Goal: Task Accomplishment & Management: Manage account settings

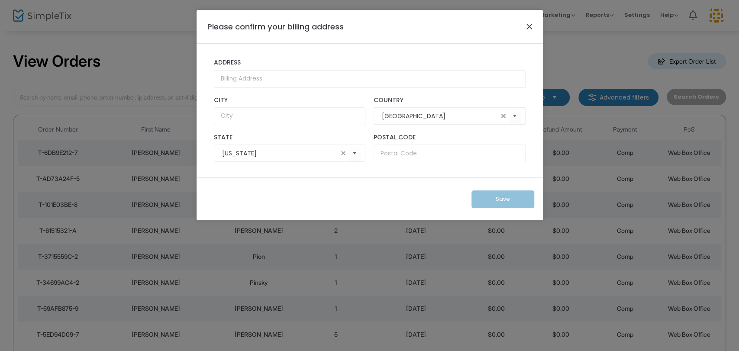
click at [530, 29] on button "Close" at bounding box center [529, 26] width 11 height 11
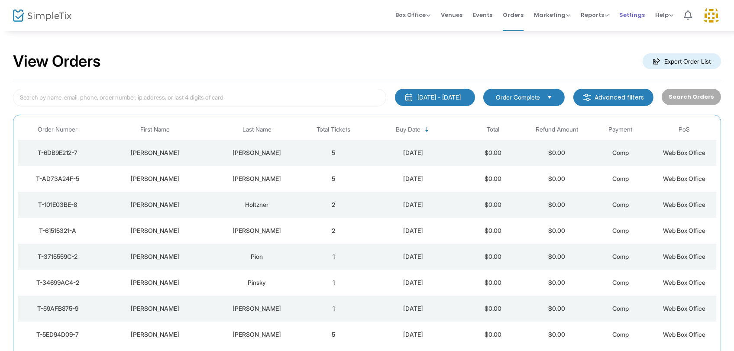
click at [635, 14] on span "Settings" at bounding box center [632, 15] width 26 height 22
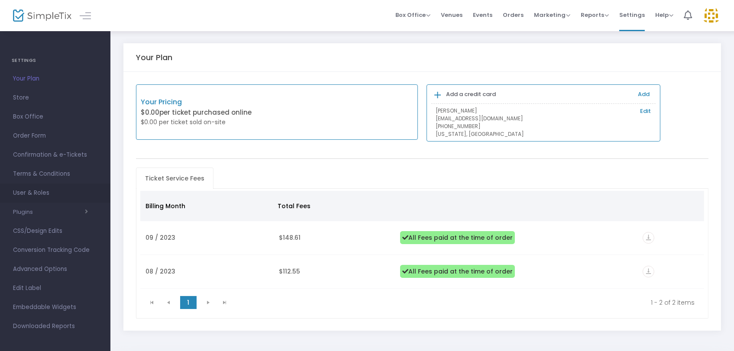
click at [38, 197] on span "User & Roles" at bounding box center [55, 193] width 84 height 11
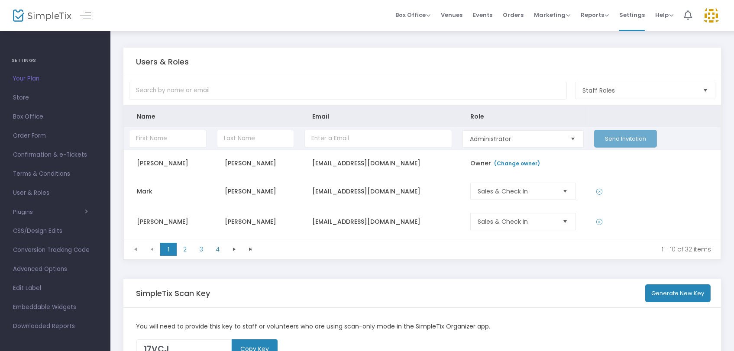
click at [181, 139] on input "Data table" at bounding box center [168, 139] width 78 height 18
type input "[PERSON_NAME]"
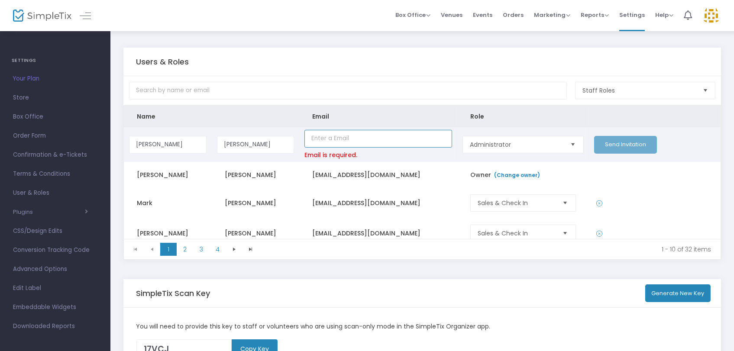
paste input "[EMAIL_ADDRESS][DOMAIN_NAME]"
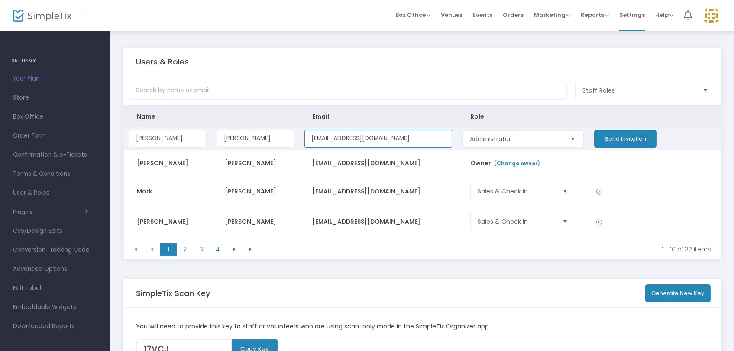
type input "[EMAIL_ADDRESS][DOMAIN_NAME]"
click at [533, 137] on span "Administrator" at bounding box center [516, 139] width 93 height 9
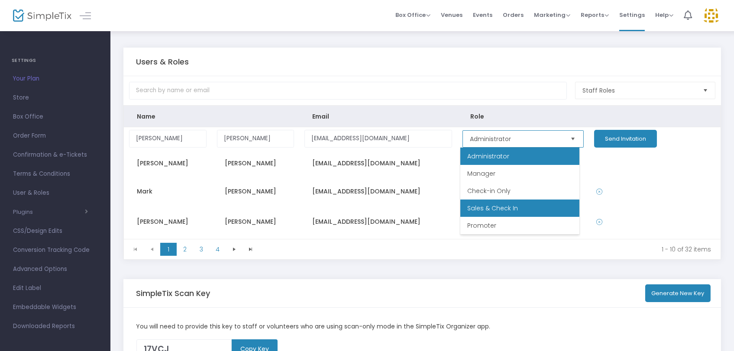
click at [520, 207] on li "Sales & Check In" at bounding box center [519, 208] width 119 height 17
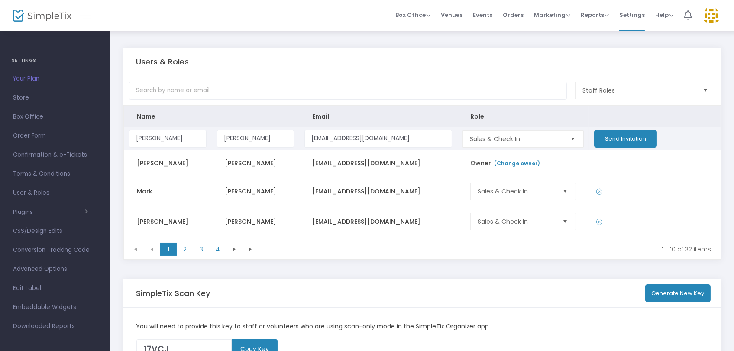
click at [625, 140] on button "Send Invitation" at bounding box center [625, 139] width 63 height 18
